Goal: Obtain resource: Obtain resource

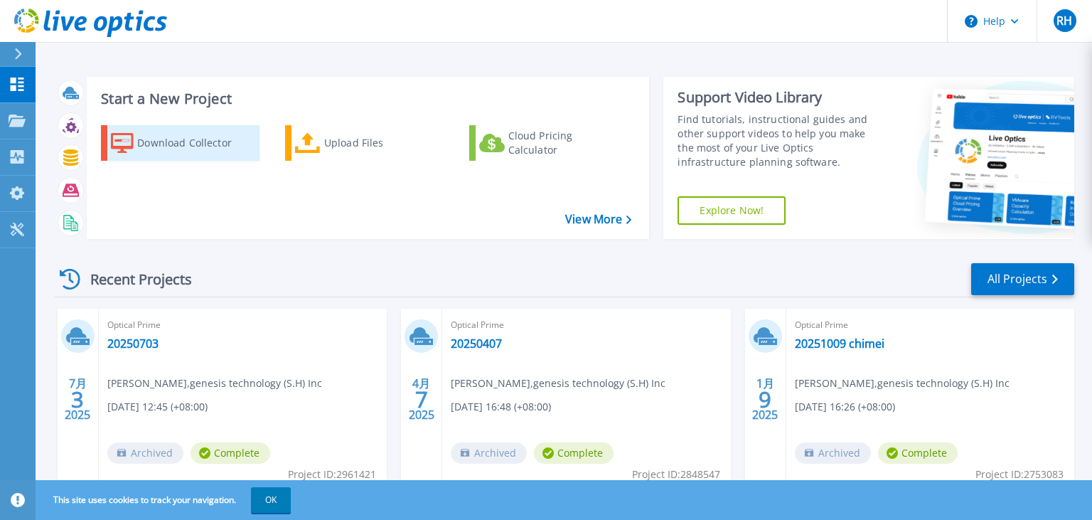
click at [205, 137] on div "Download Collector" at bounding box center [194, 143] width 114 height 28
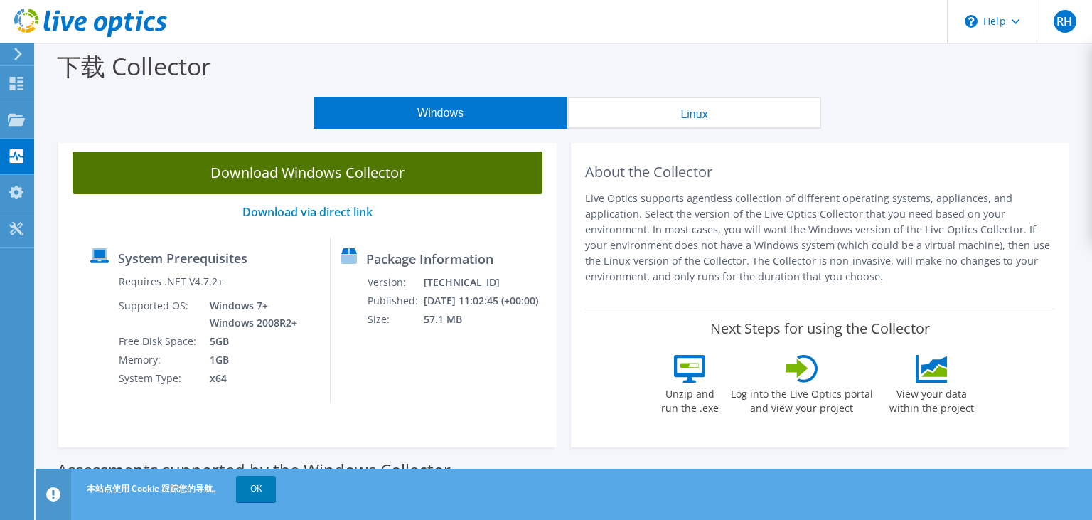
click at [439, 183] on link "Download Windows Collector" at bounding box center [308, 172] width 470 height 43
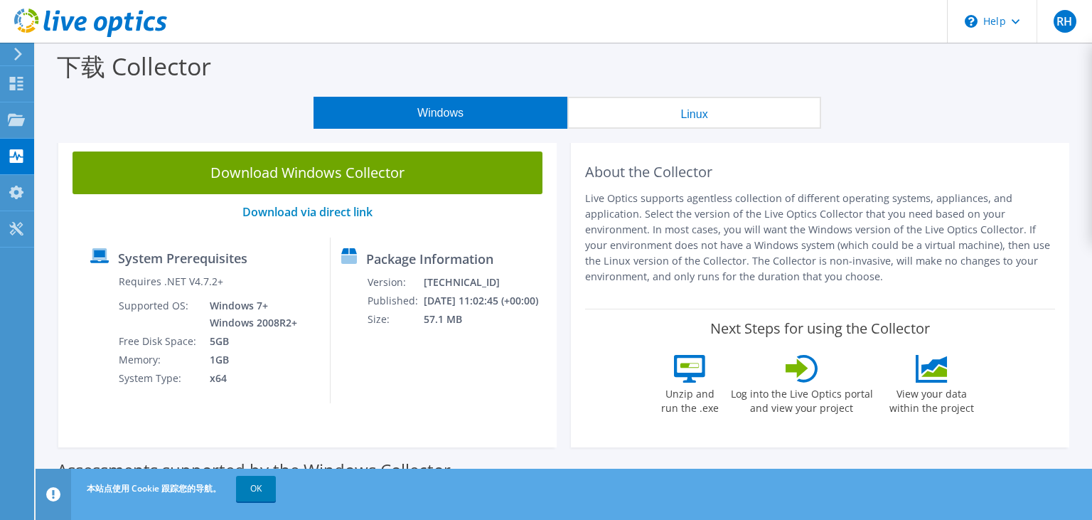
click at [21, 59] on icon at bounding box center [18, 54] width 11 height 13
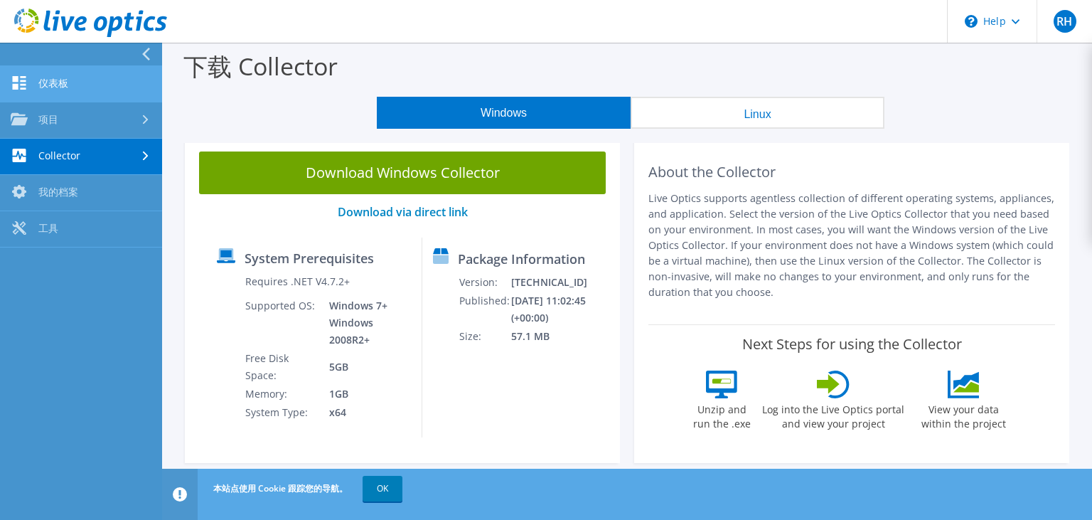
click at [84, 84] on link "仪表板" at bounding box center [81, 84] width 162 height 36
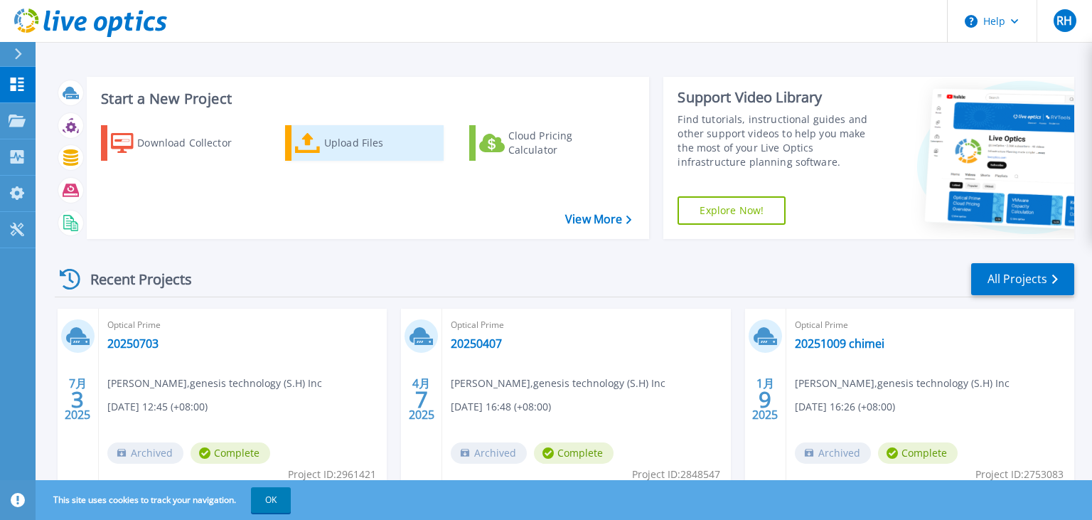
click at [382, 142] on div "Upload Files" at bounding box center [381, 143] width 114 height 28
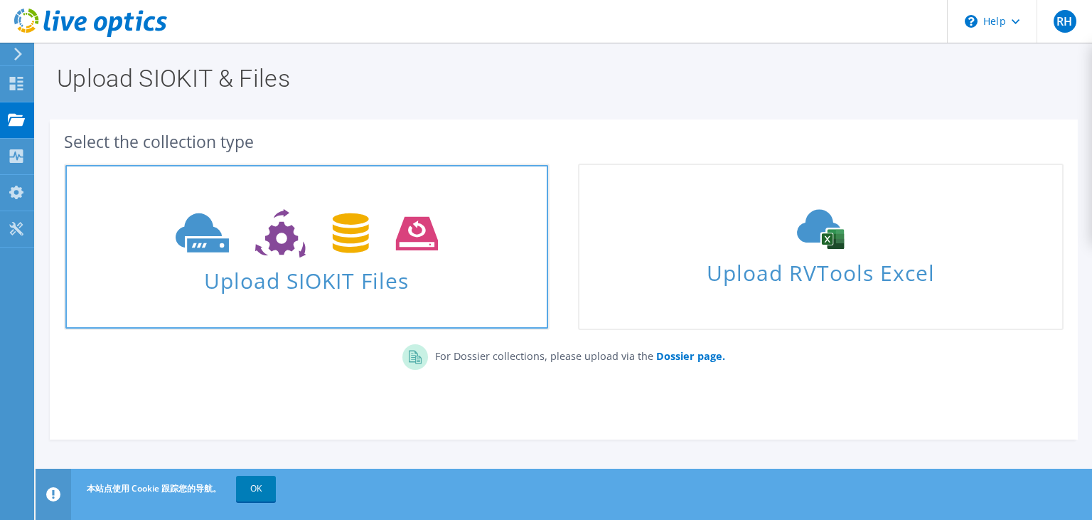
click at [438, 224] on icon at bounding box center [307, 233] width 262 height 49
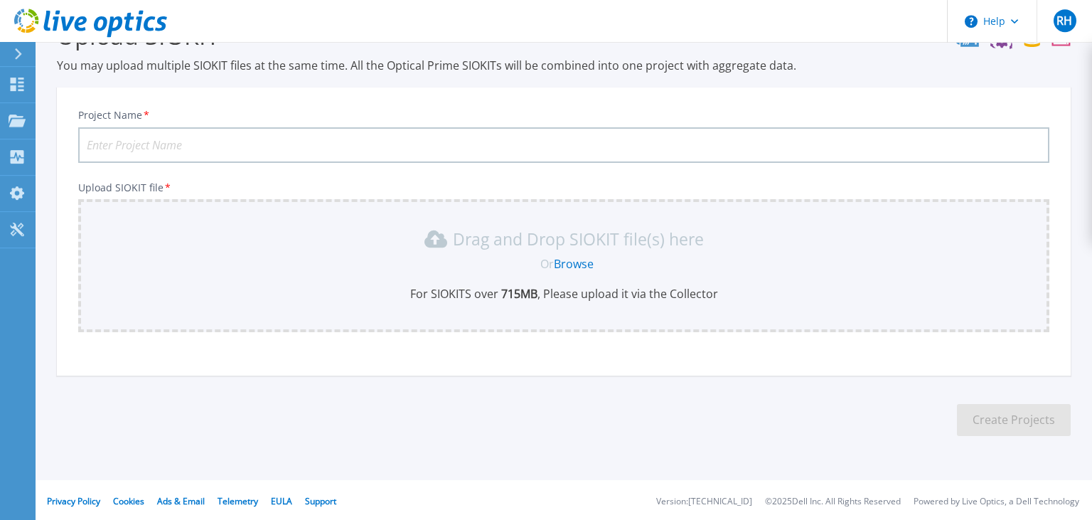
scroll to position [46, 0]
click at [294, 138] on input "Project Name *" at bounding box center [563, 144] width 971 height 36
click at [203, 149] on input "Project Name *" at bounding box center [563, 144] width 971 height 36
click at [166, 146] on input "Project Name *" at bounding box center [563, 144] width 971 height 36
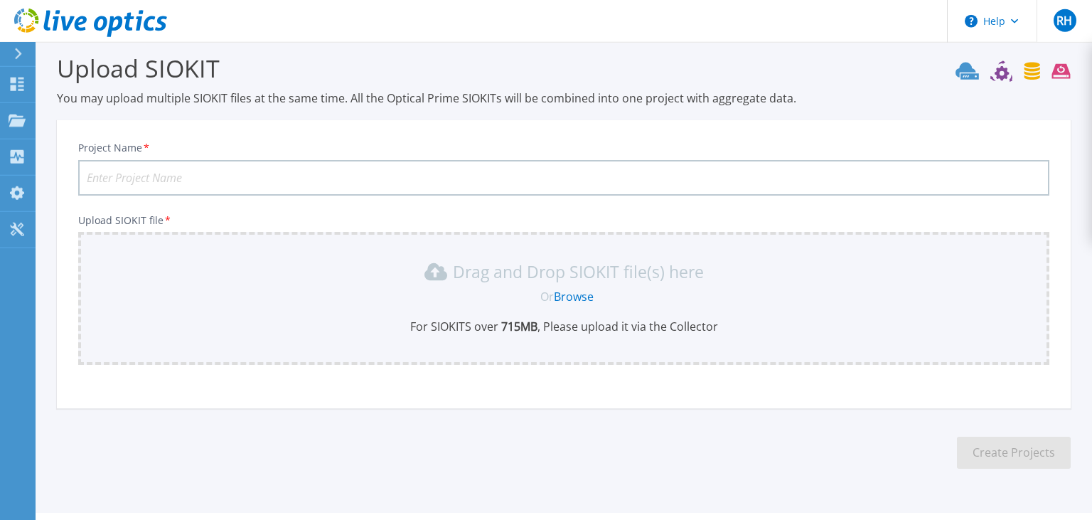
scroll to position [0, 0]
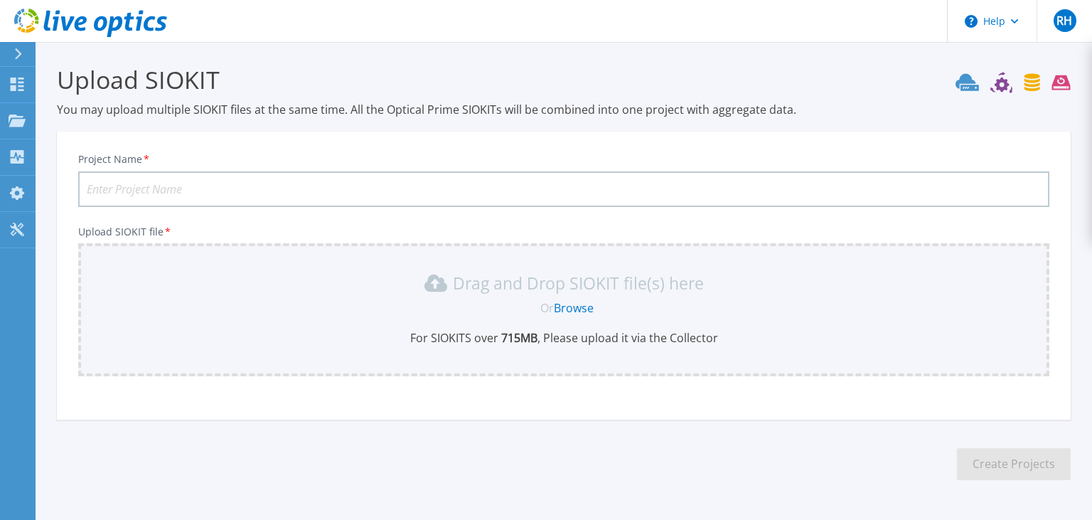
click at [386, 292] on div "Drag and Drop SIOKIT file(s) here" at bounding box center [564, 283] width 954 height 23
click at [567, 304] on link "Browse" at bounding box center [574, 308] width 40 height 16
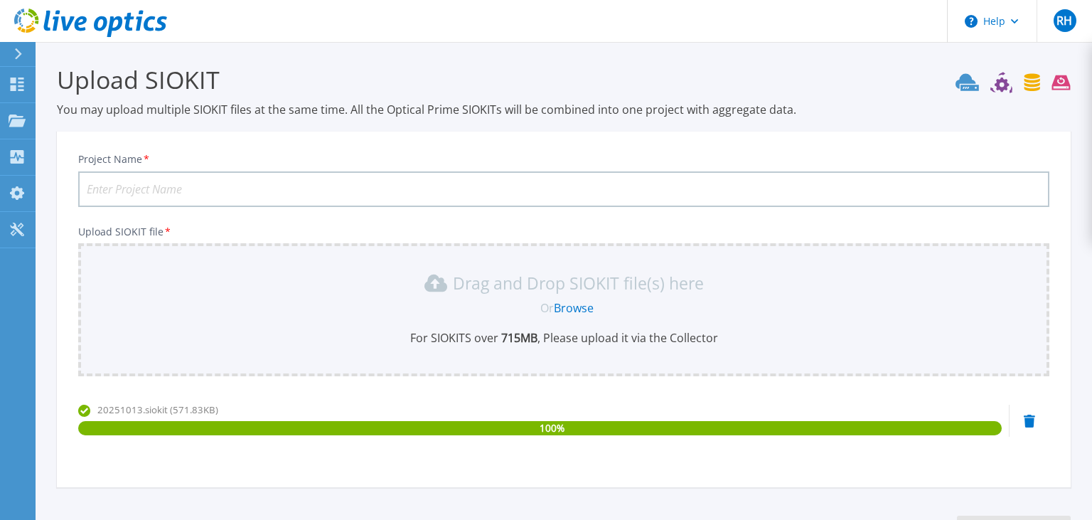
click at [148, 199] on input "Project Name *" at bounding box center [563, 189] width 971 height 36
click at [153, 198] on input "Project Name *" at bounding box center [563, 189] width 971 height 36
click at [154, 194] on input "Project Name *" at bounding box center [563, 189] width 971 height 36
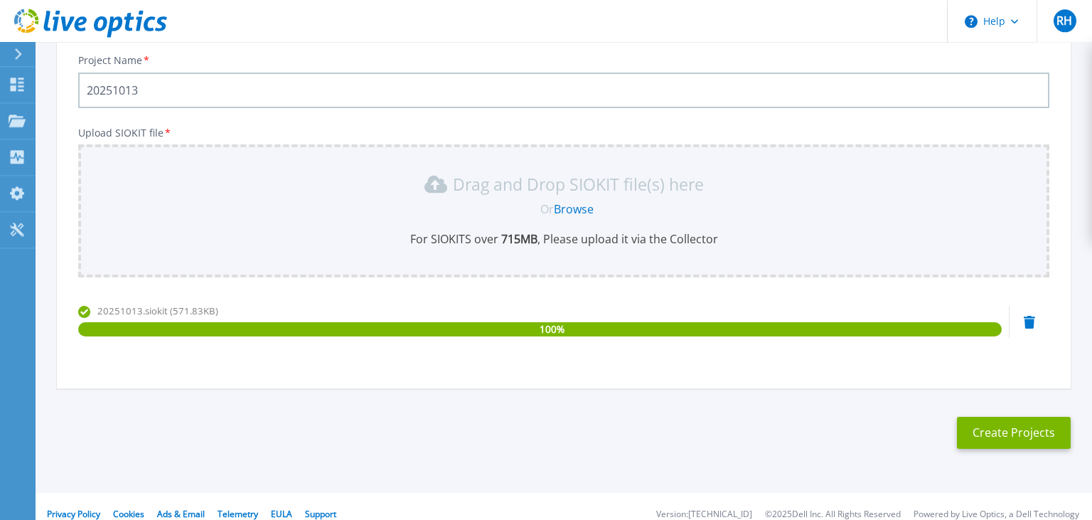
scroll to position [113, 0]
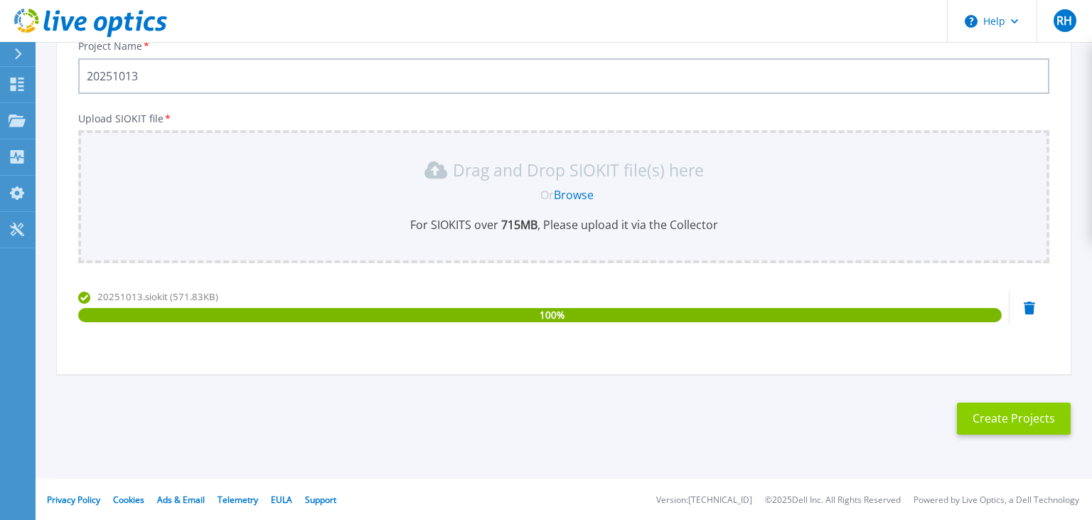
type input "20251013"
click at [986, 415] on button "Create Projects" at bounding box center [1014, 418] width 114 height 32
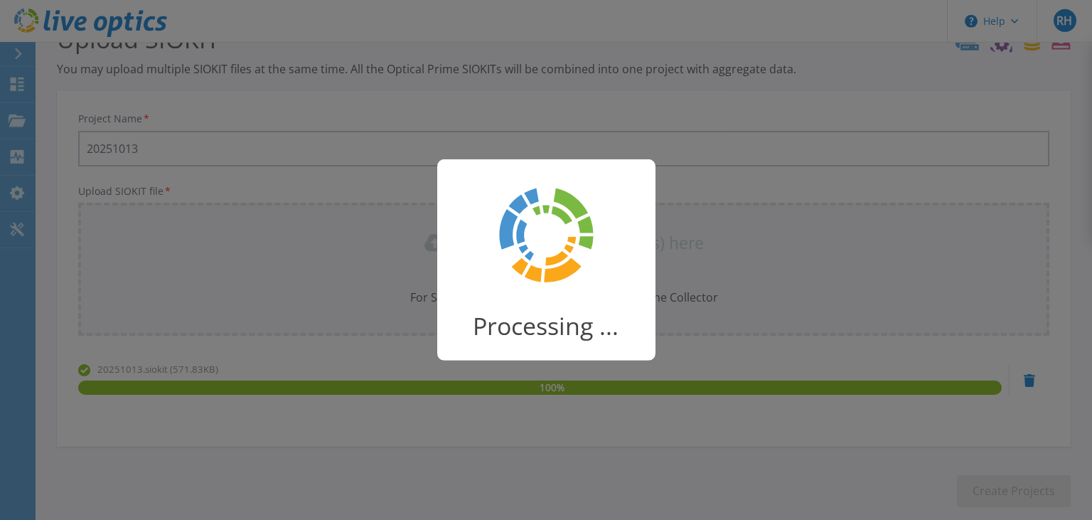
scroll to position [0, 0]
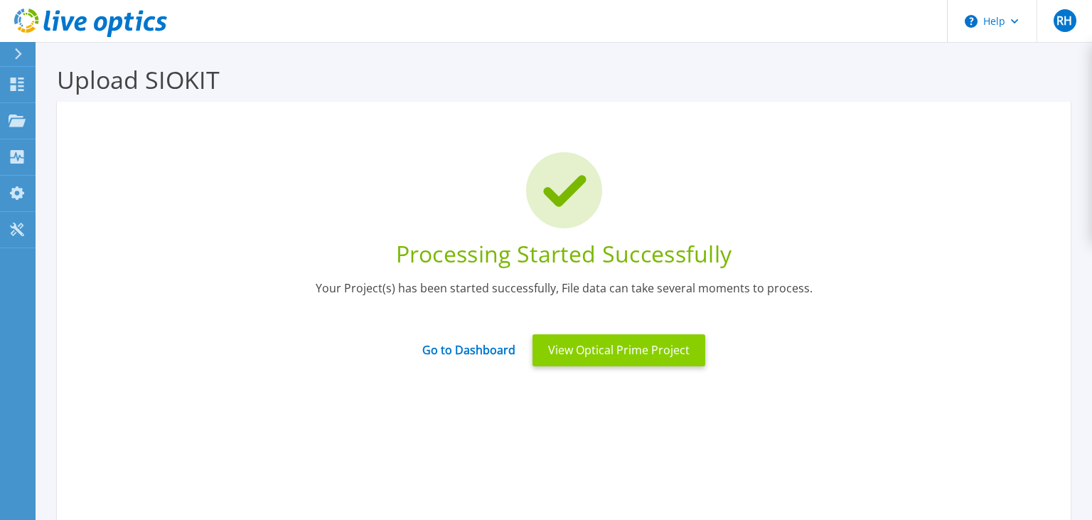
click at [558, 348] on button "View Optical Prime Project" at bounding box center [619, 350] width 173 height 32
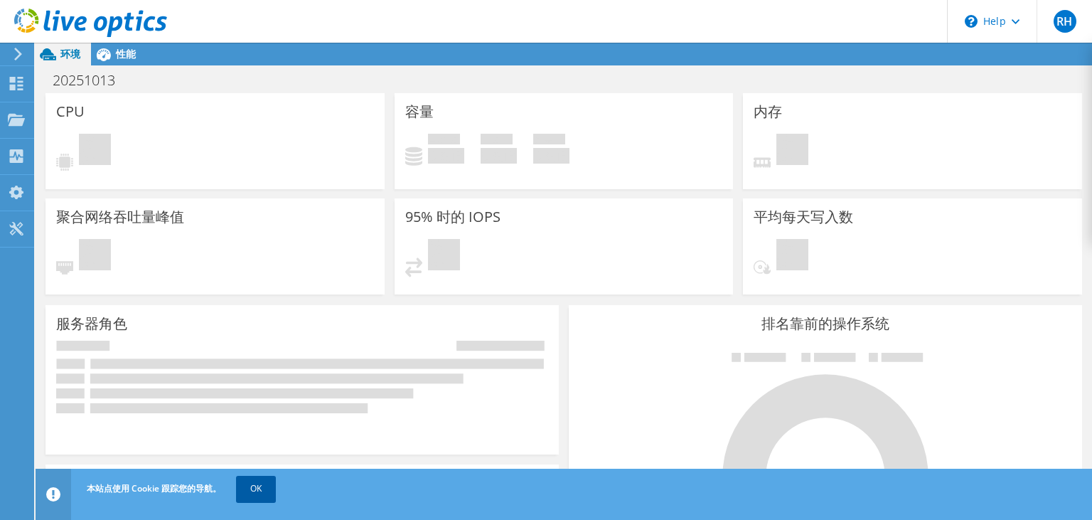
click at [243, 489] on link "OK" at bounding box center [256, 489] width 40 height 26
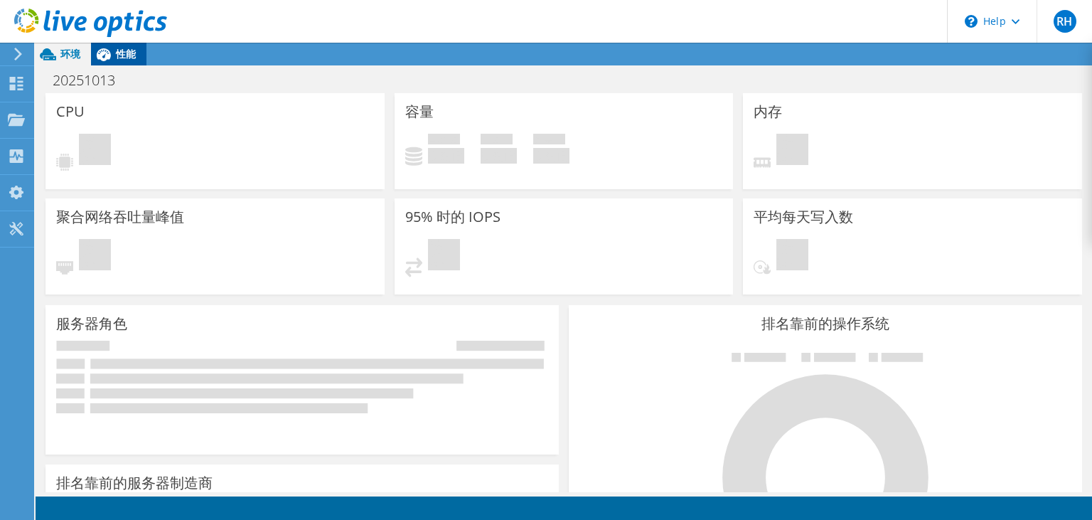
click at [114, 55] on icon at bounding box center [103, 54] width 25 height 25
